Goal: Information Seeking & Learning: Learn about a topic

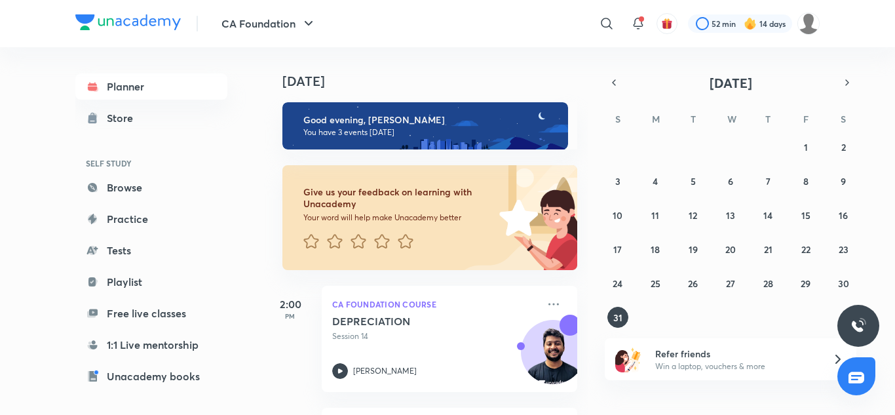
scroll to position [170, 0]
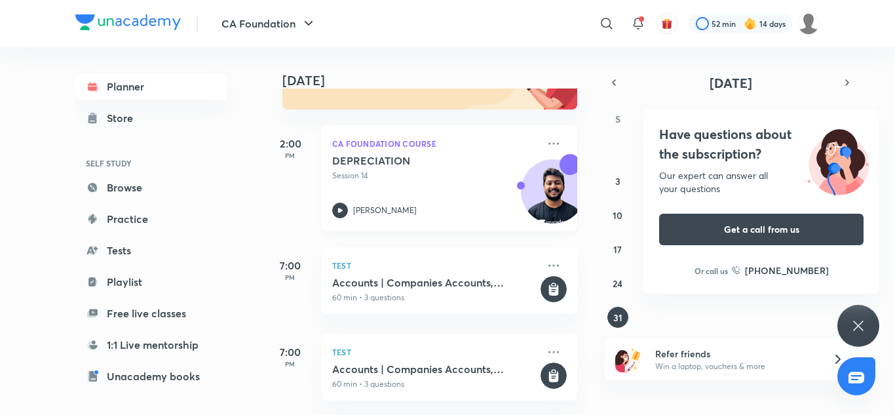
click at [442, 181] on div "DEPRECIATION Session 14 [PERSON_NAME]" at bounding box center [435, 186] width 206 height 64
click at [863, 330] on icon at bounding box center [859, 326] width 10 height 10
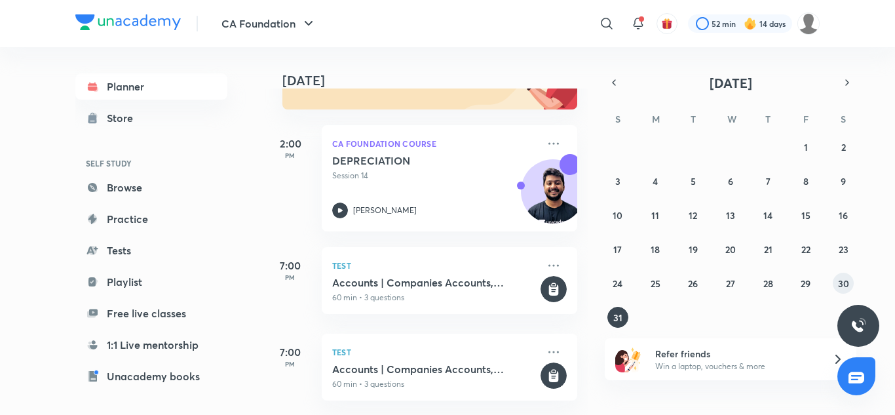
click at [840, 283] on abbr "30" at bounding box center [843, 283] width 11 height 12
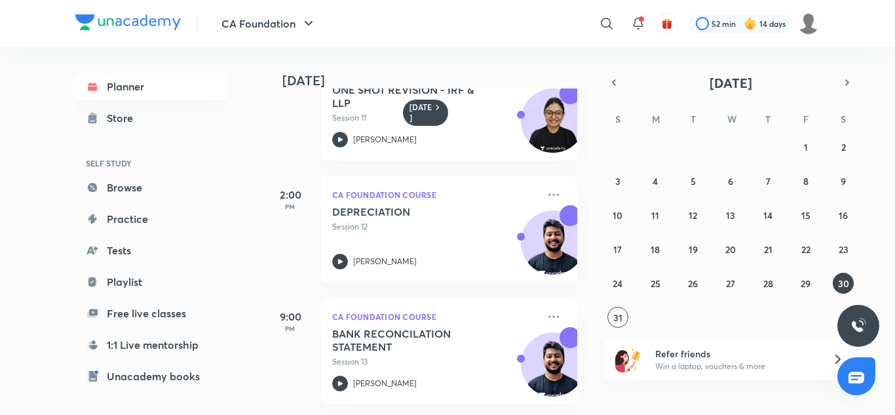
scroll to position [304, 0]
click at [804, 281] on abbr "29" at bounding box center [806, 283] width 10 height 12
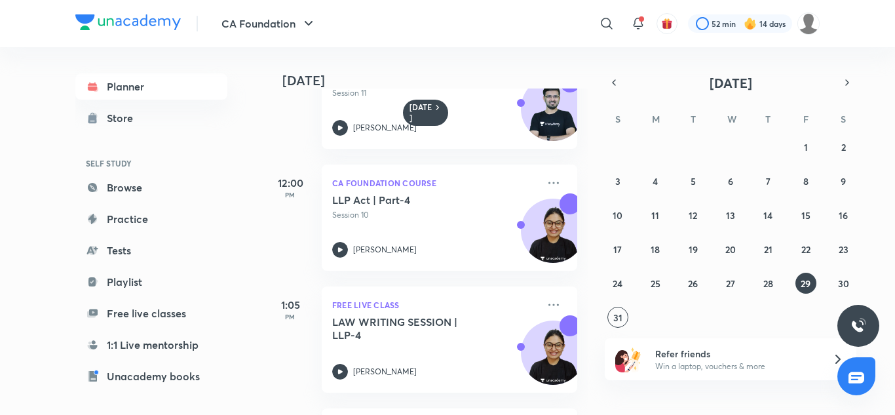
scroll to position [179, 0]
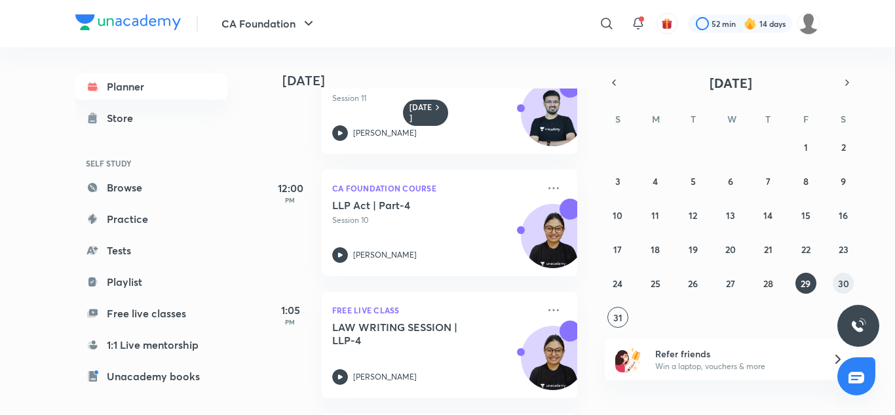
click at [843, 285] on abbr "30" at bounding box center [843, 283] width 11 height 12
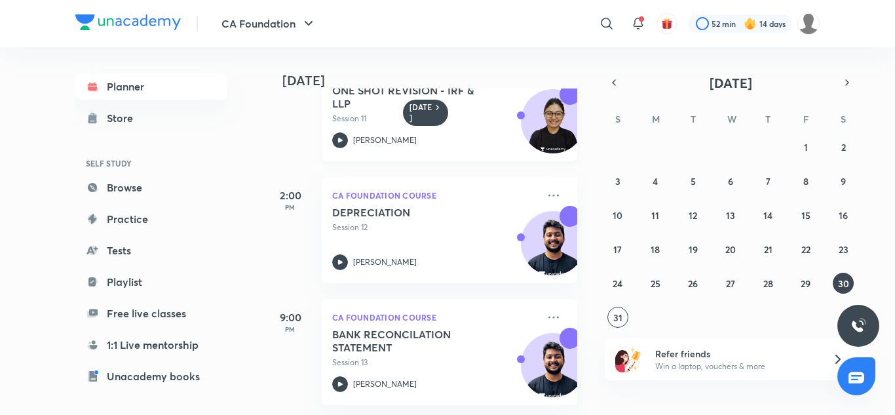
scroll to position [304, 0]
click at [806, 277] on abbr "29" at bounding box center [806, 283] width 10 height 12
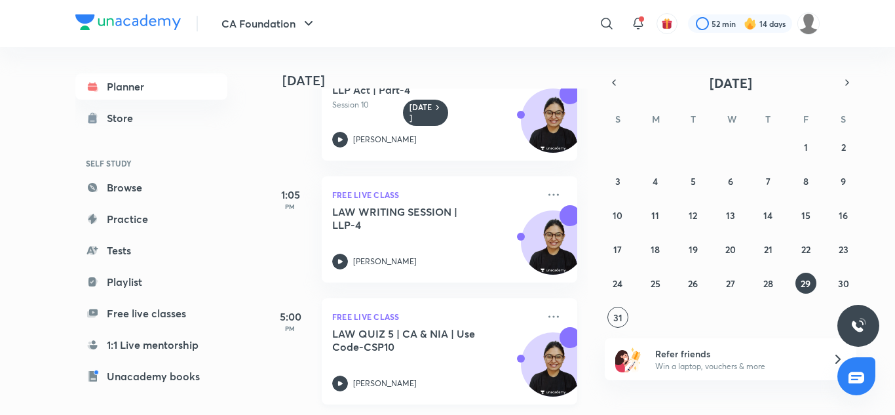
click at [538, 298] on div "FREE LIVE CLASS LAW QUIZ 5 | CA & NIA | Use Code-CSP10 [PERSON_NAME]" at bounding box center [450, 351] width 256 height 106
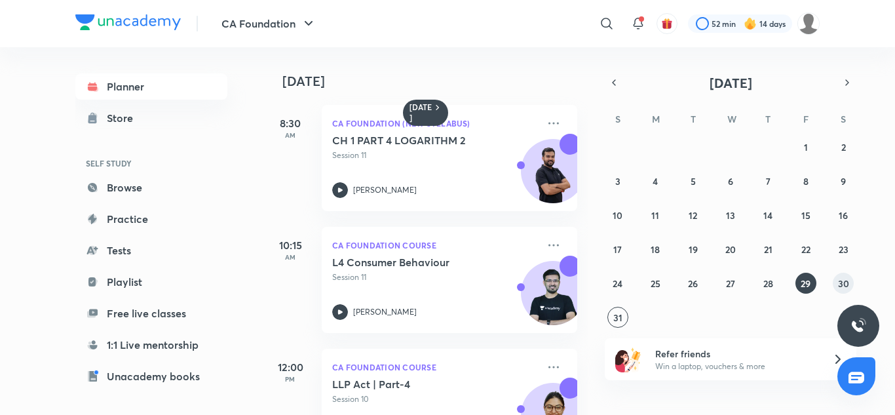
click at [846, 285] on abbr "30" at bounding box center [843, 283] width 11 height 12
click at [812, 286] on button "29" at bounding box center [806, 283] width 21 height 21
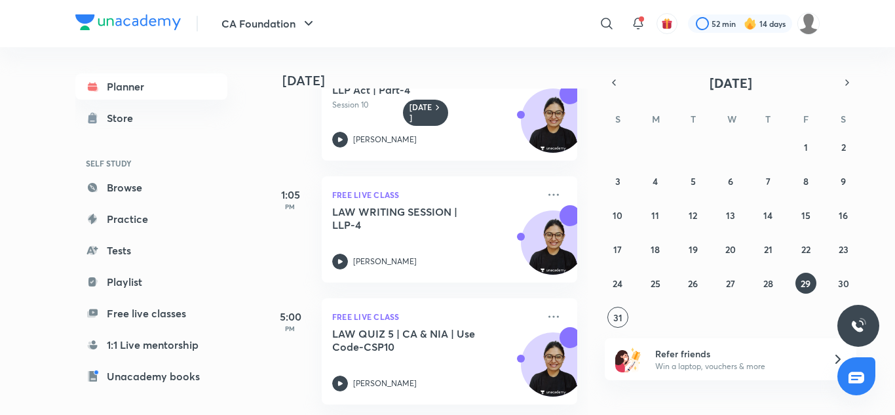
scroll to position [303, 0]
click at [843, 276] on button "30" at bounding box center [843, 283] width 21 height 21
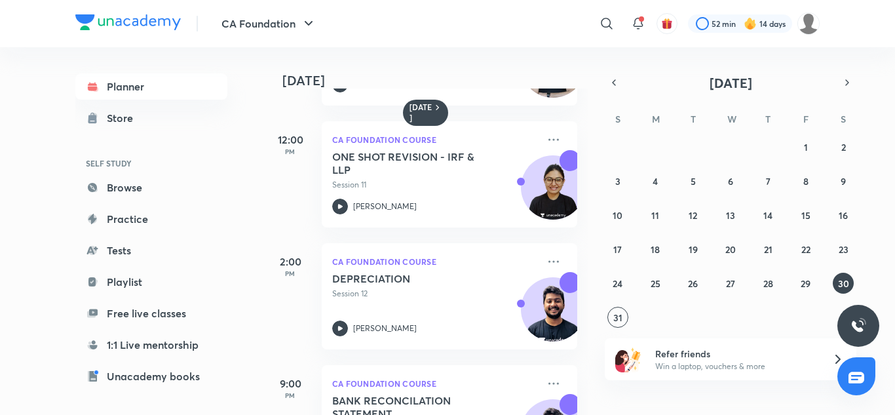
scroll to position [304, 0]
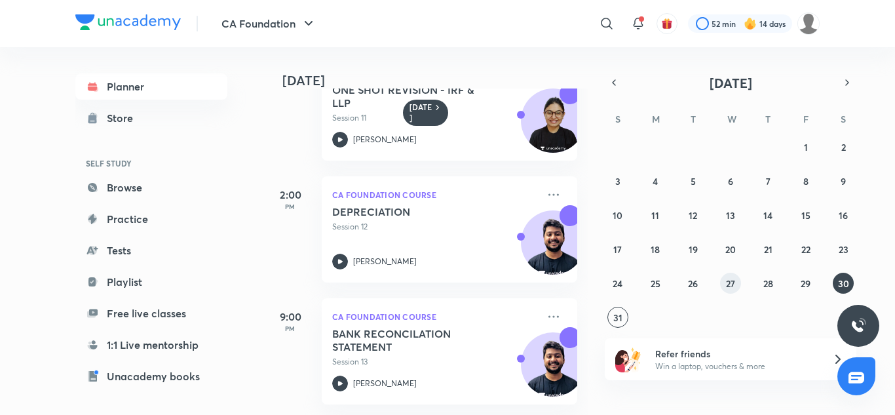
click at [729, 283] on abbr "27" at bounding box center [730, 283] width 9 height 12
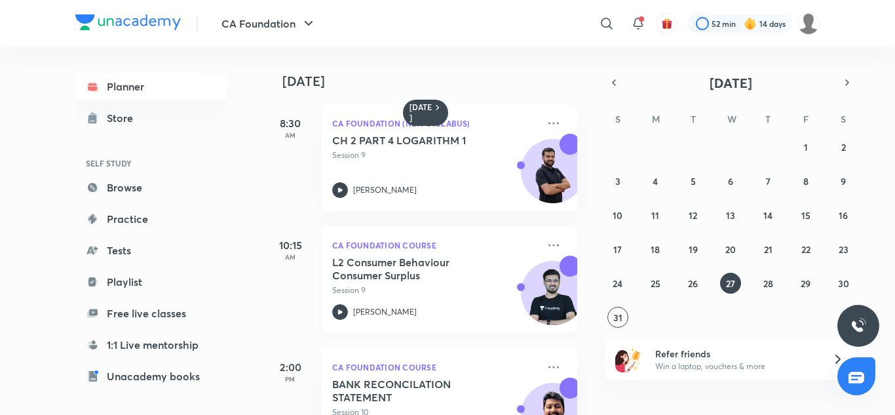
scroll to position [60, 0]
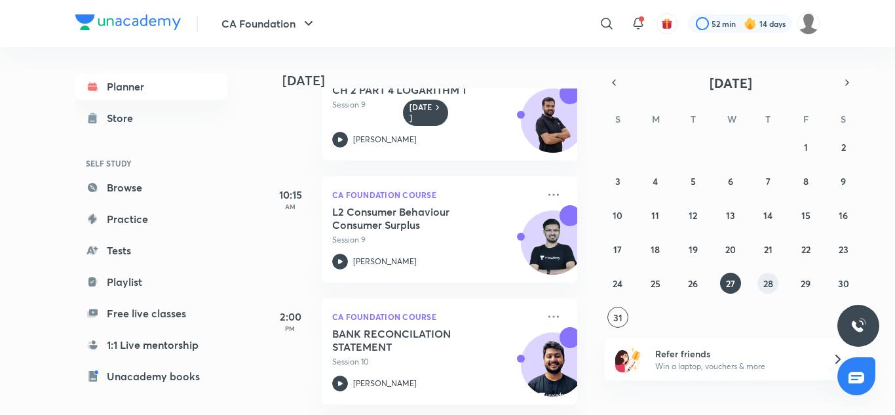
click at [769, 289] on abbr "28" at bounding box center [769, 283] width 10 height 12
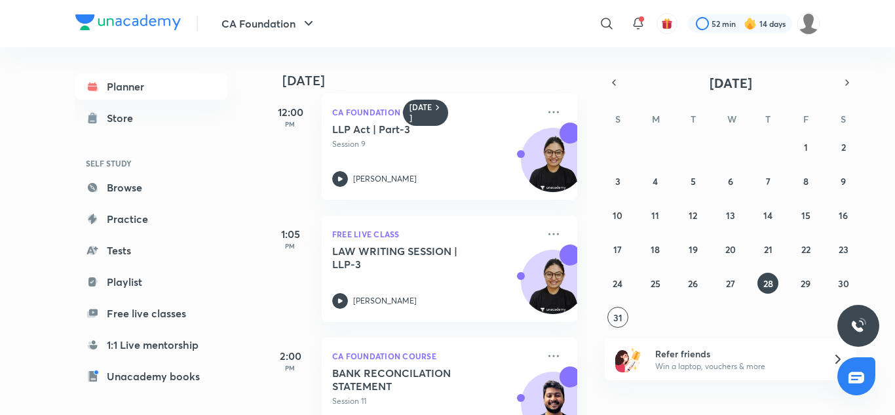
scroll to position [304, 0]
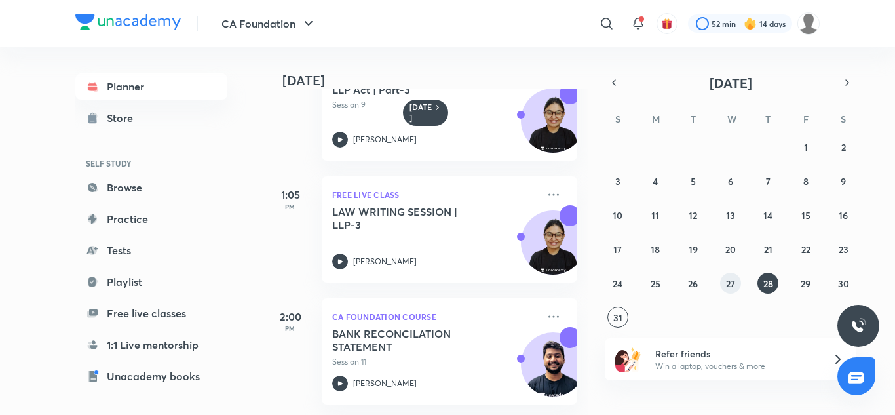
click at [737, 279] on button "27" at bounding box center [730, 283] width 21 height 21
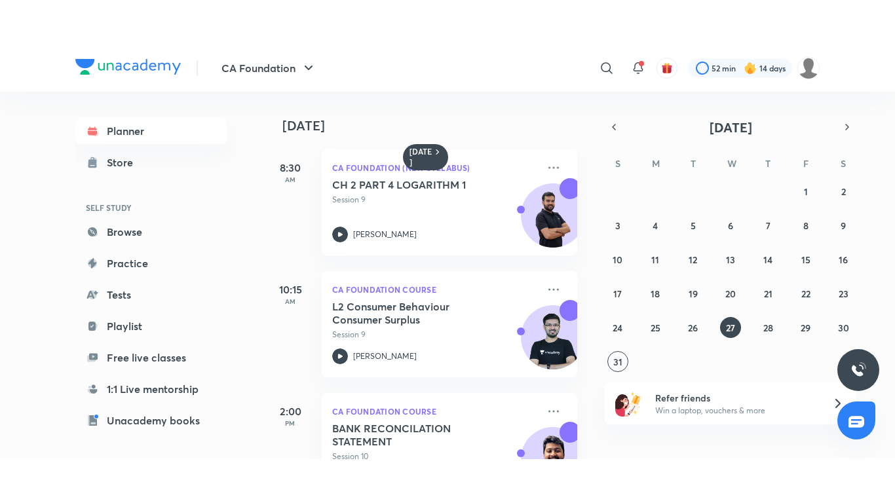
scroll to position [60, 0]
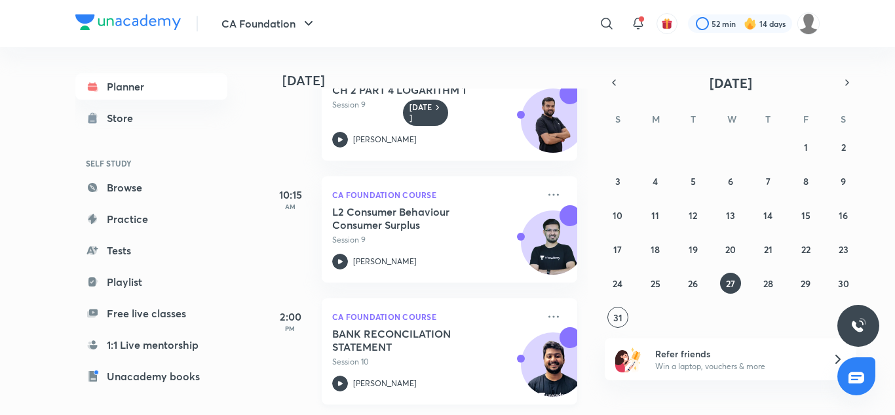
click at [451, 357] on p "Session 10" at bounding box center [435, 362] width 206 height 12
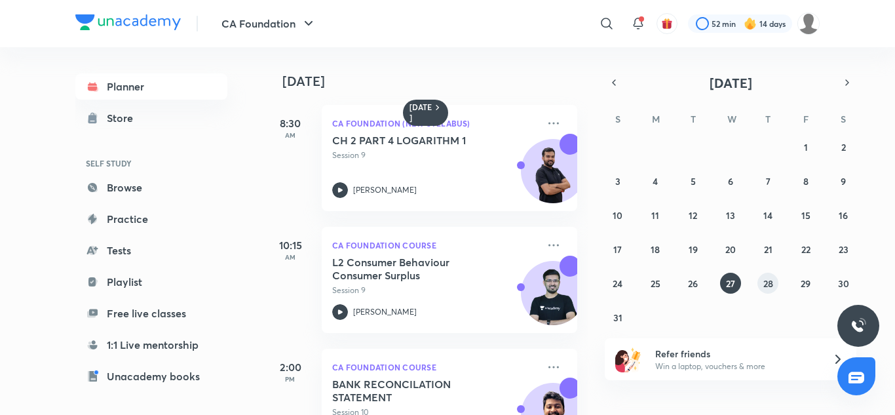
click at [777, 285] on button "28" at bounding box center [768, 283] width 21 height 21
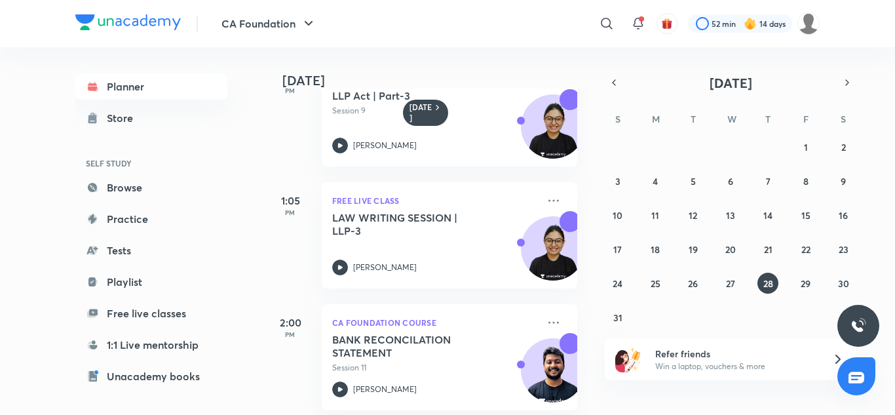
scroll to position [304, 0]
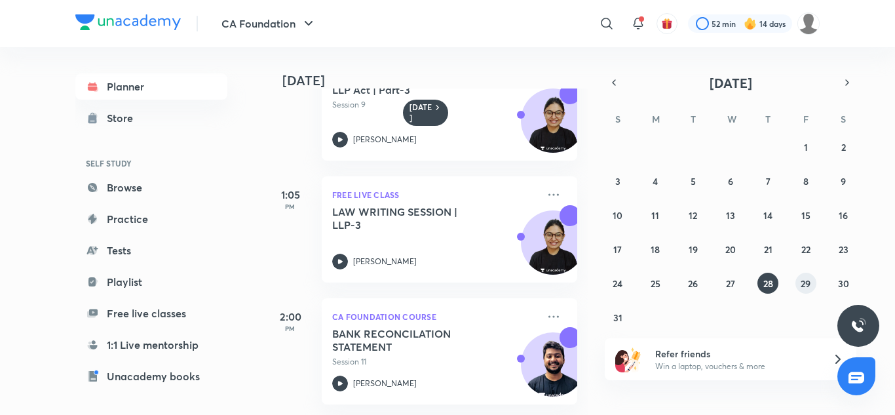
click at [810, 283] on abbr "29" at bounding box center [806, 283] width 10 height 12
click at [845, 286] on abbr "30" at bounding box center [843, 283] width 11 height 12
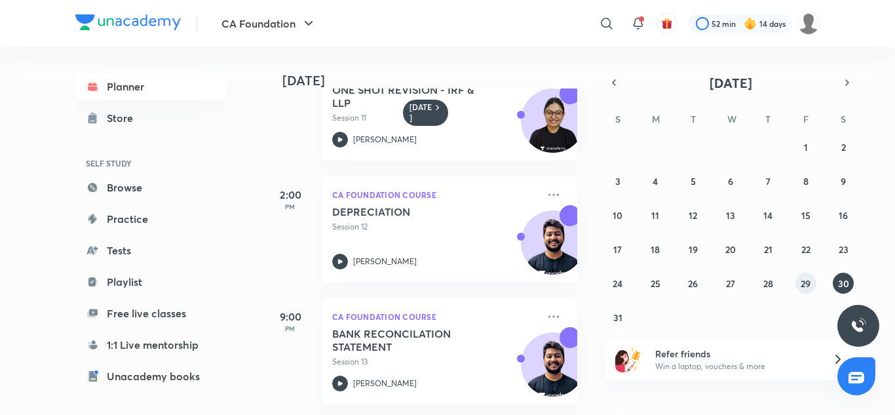
click at [796, 283] on button "29" at bounding box center [806, 283] width 21 height 21
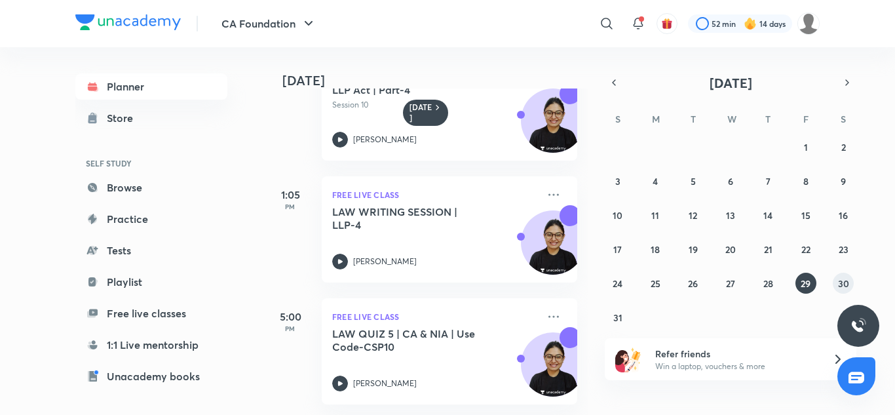
click at [836, 283] on button "30" at bounding box center [843, 283] width 21 height 21
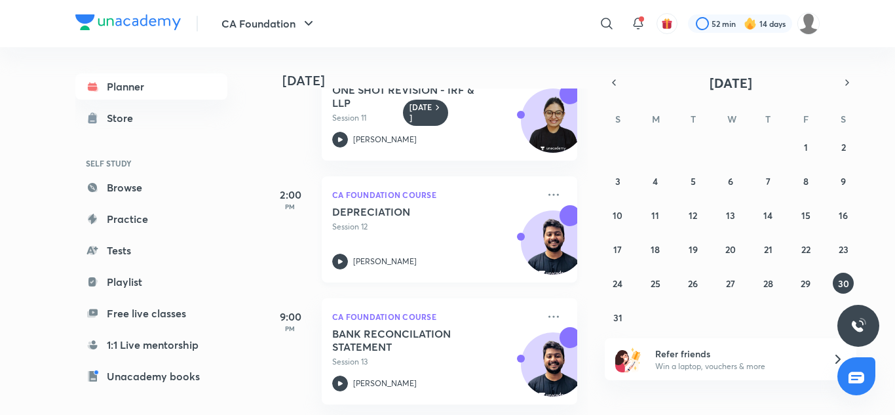
click at [454, 205] on h5 "DEPRECIATION" at bounding box center [413, 211] width 163 height 13
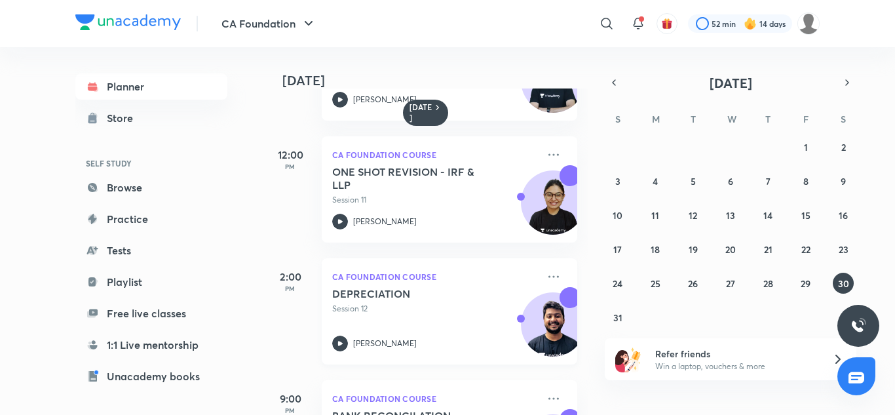
scroll to position [213, 0]
click at [769, 283] on abbr "28" at bounding box center [769, 283] width 10 height 12
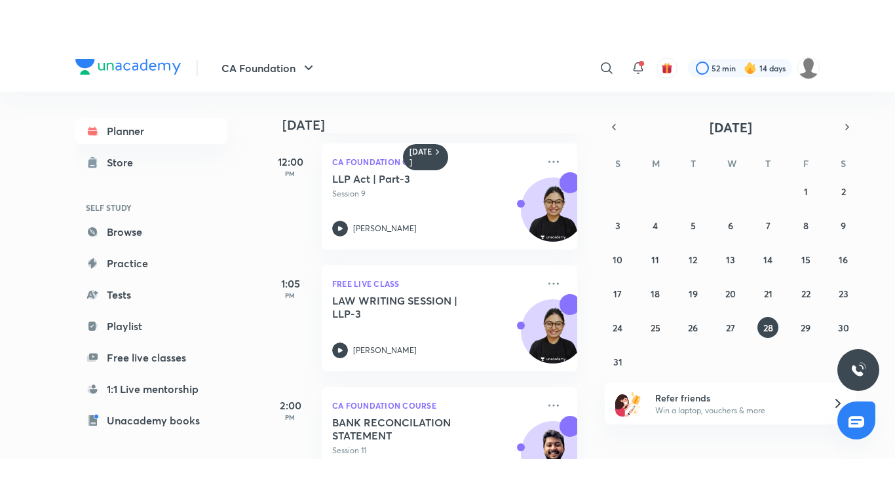
scroll to position [304, 0]
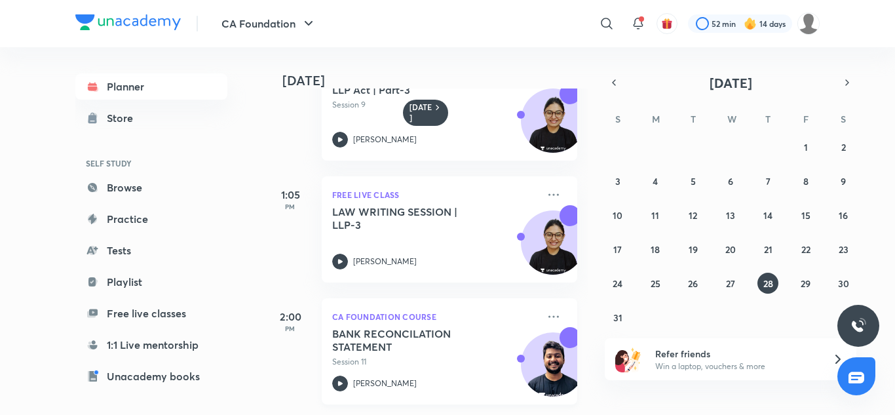
click at [465, 332] on h5 "BANK RECONCILATION STATEMENT" at bounding box center [413, 340] width 163 height 26
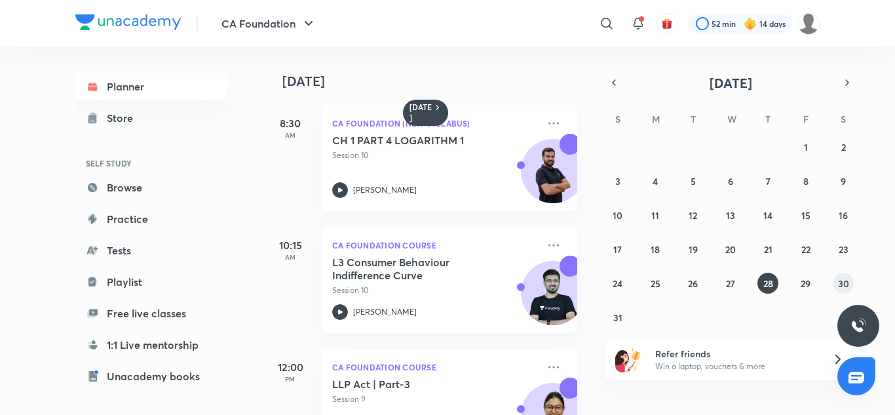
click at [836, 280] on button "30" at bounding box center [843, 283] width 21 height 21
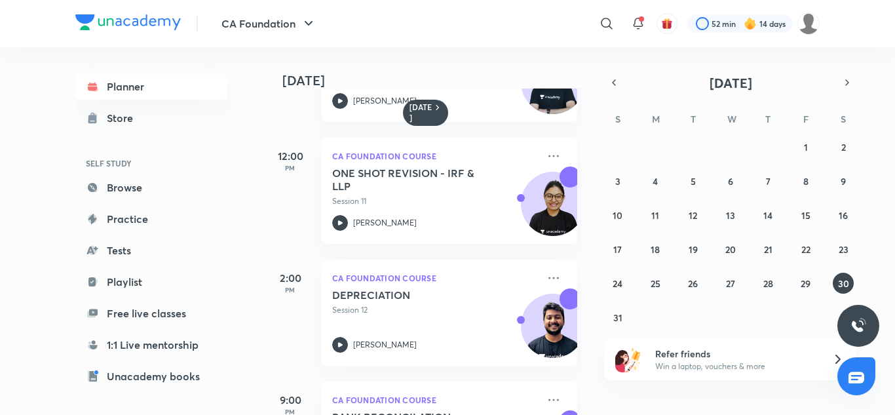
scroll to position [304, 0]
